Goal: Information Seeking & Learning: Learn about a topic

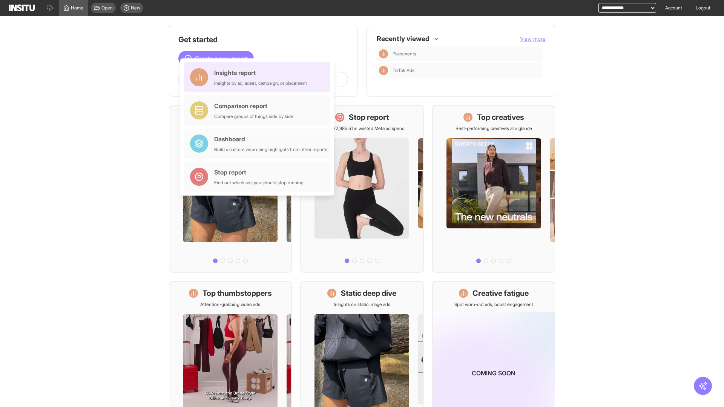
click at [259, 77] on div "Insights report Insights by ad, adset, campaign, or placement" at bounding box center [260, 77] width 93 height 18
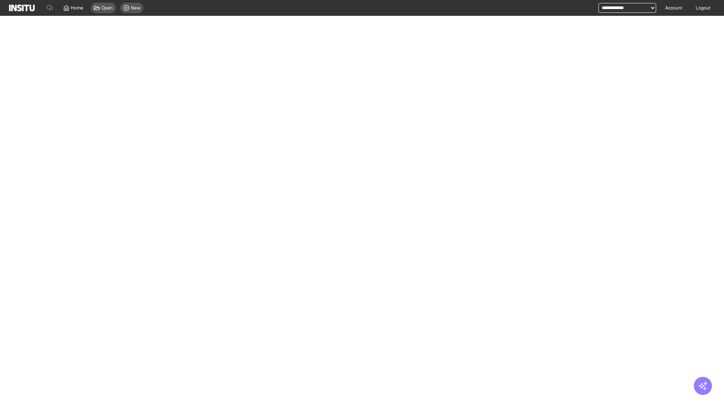
select select "**"
